Goal: Find specific page/section: Find specific page/section

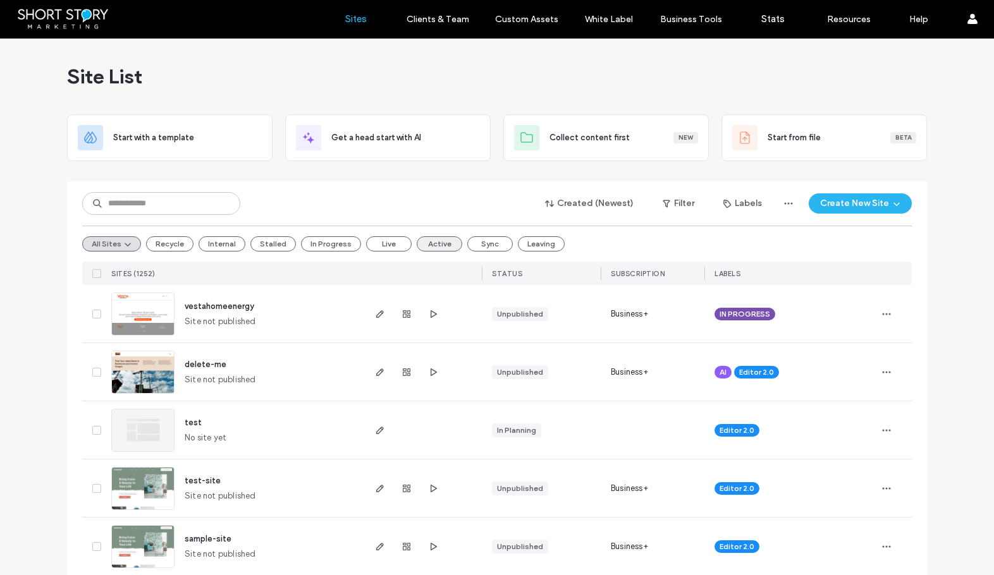
click at [431, 243] on button "Active" at bounding box center [440, 243] width 46 height 15
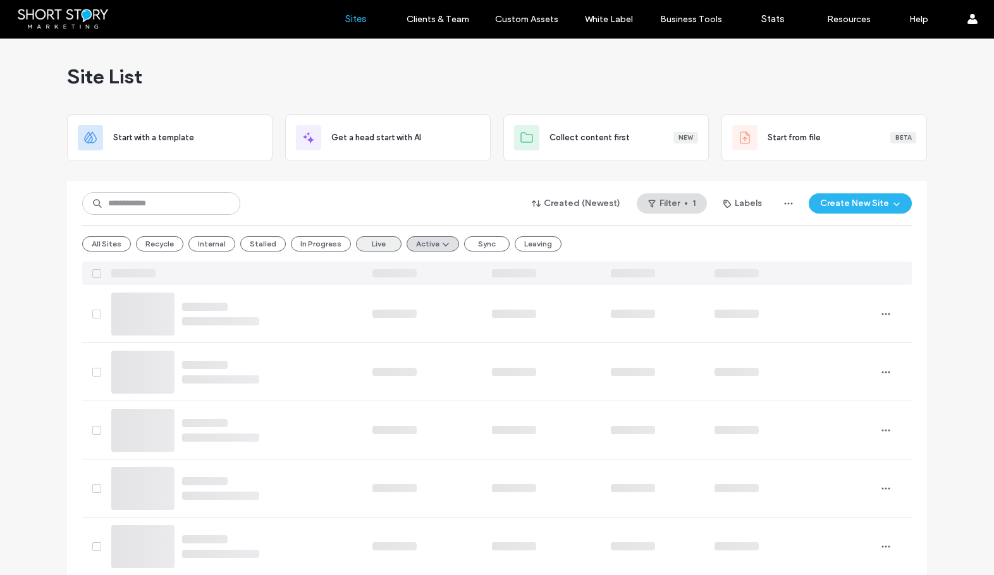
click at [374, 244] on button "Live" at bounding box center [379, 243] width 46 height 15
click at [413, 243] on button "Active" at bounding box center [429, 243] width 46 height 15
click at [185, 204] on input at bounding box center [161, 203] width 158 height 23
drag, startPoint x: 137, startPoint y: 198, endPoint x: 143, endPoint y: 198, distance: 6.4
click at [138, 198] on input at bounding box center [161, 203] width 158 height 23
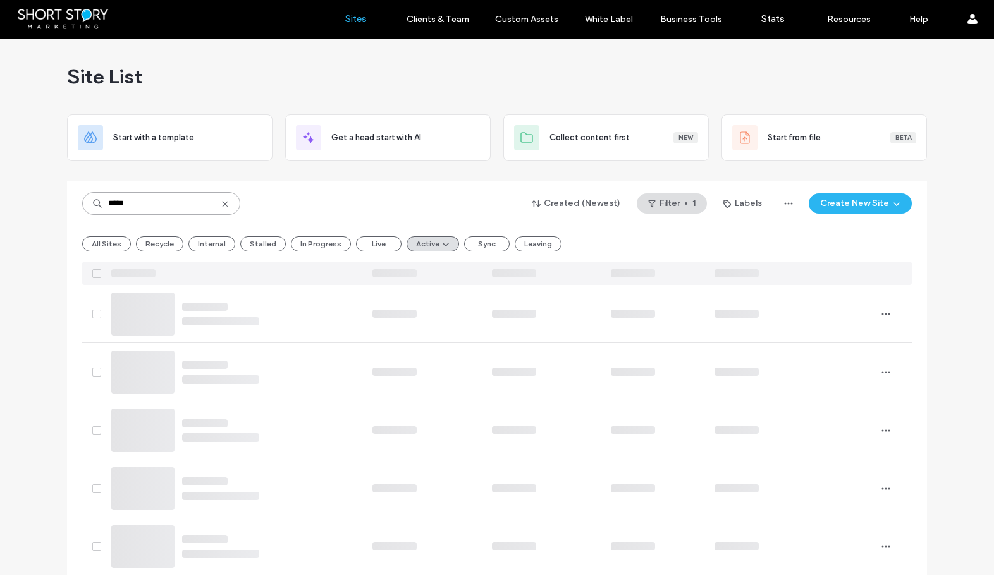
type input "*****"
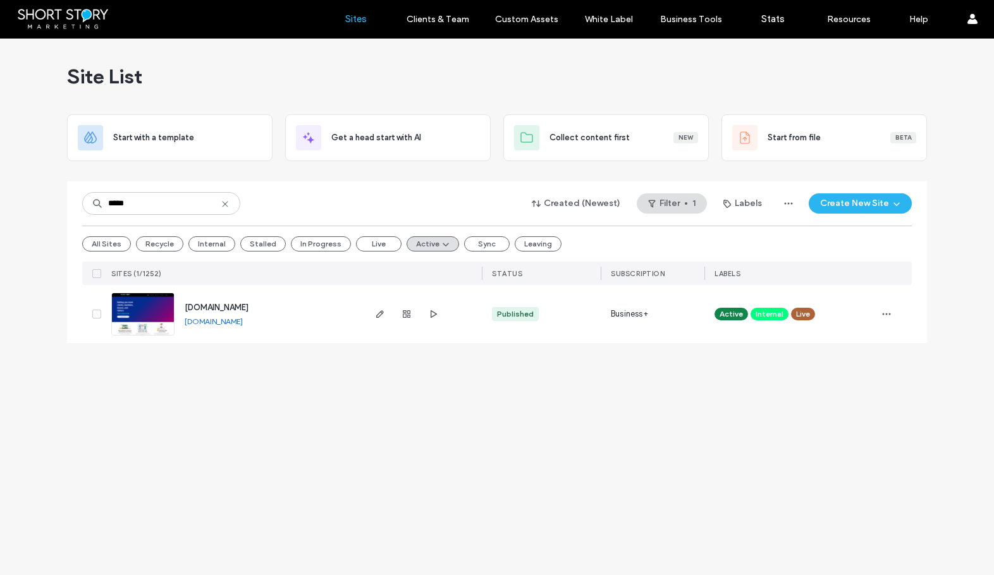
click at [226, 308] on span "[DOMAIN_NAME]" at bounding box center [217, 307] width 64 height 9
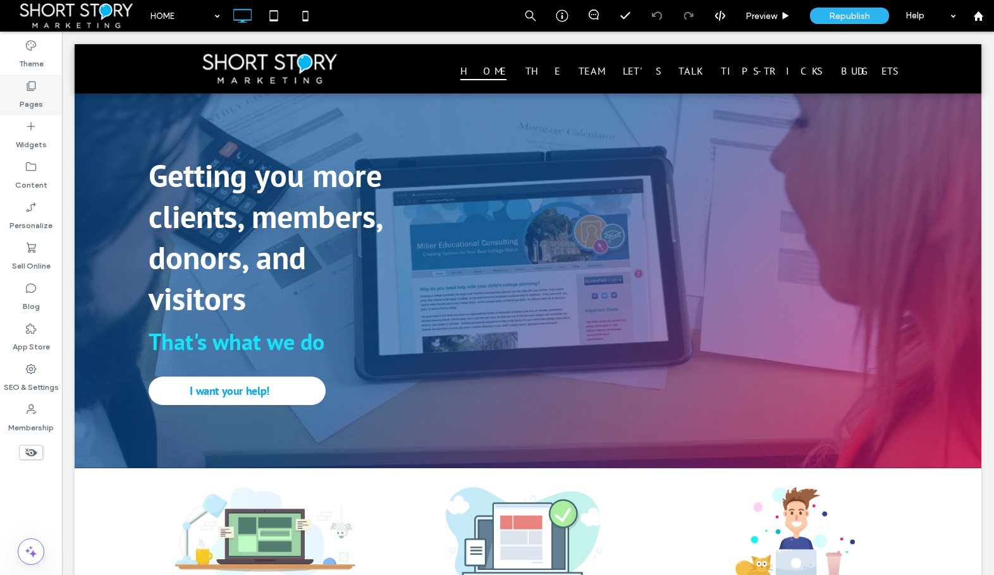
click at [25, 93] on label "Pages" at bounding box center [31, 101] width 23 height 18
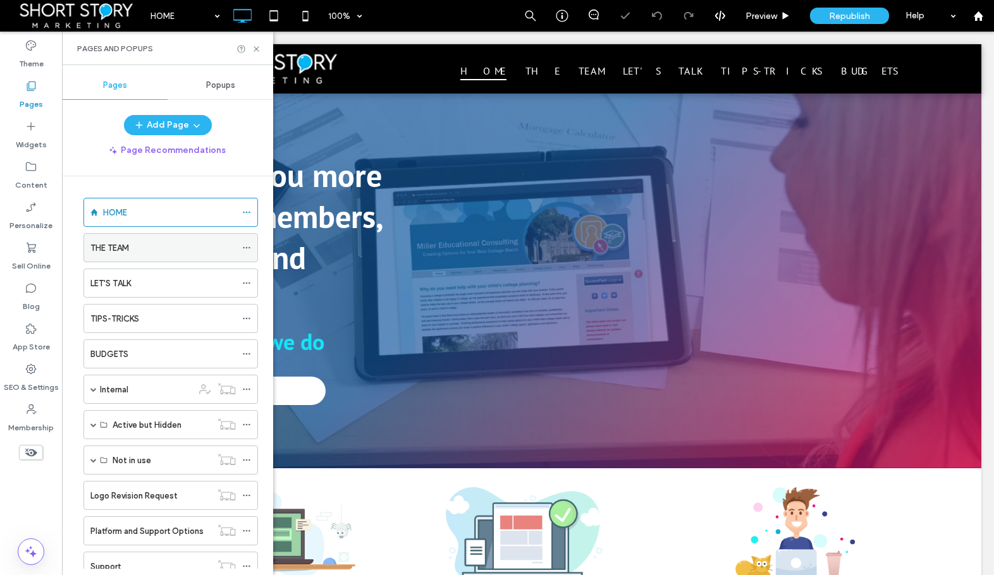
scroll to position [2158, 0]
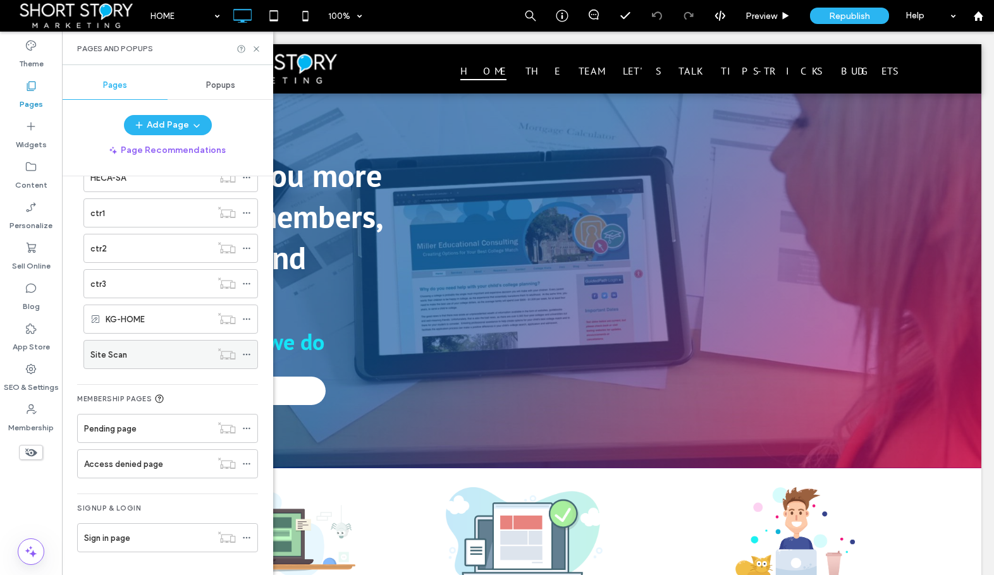
click at [126, 355] on label "Site Scan" at bounding box center [108, 355] width 37 height 22
